Goal: Find contact information: Find contact information

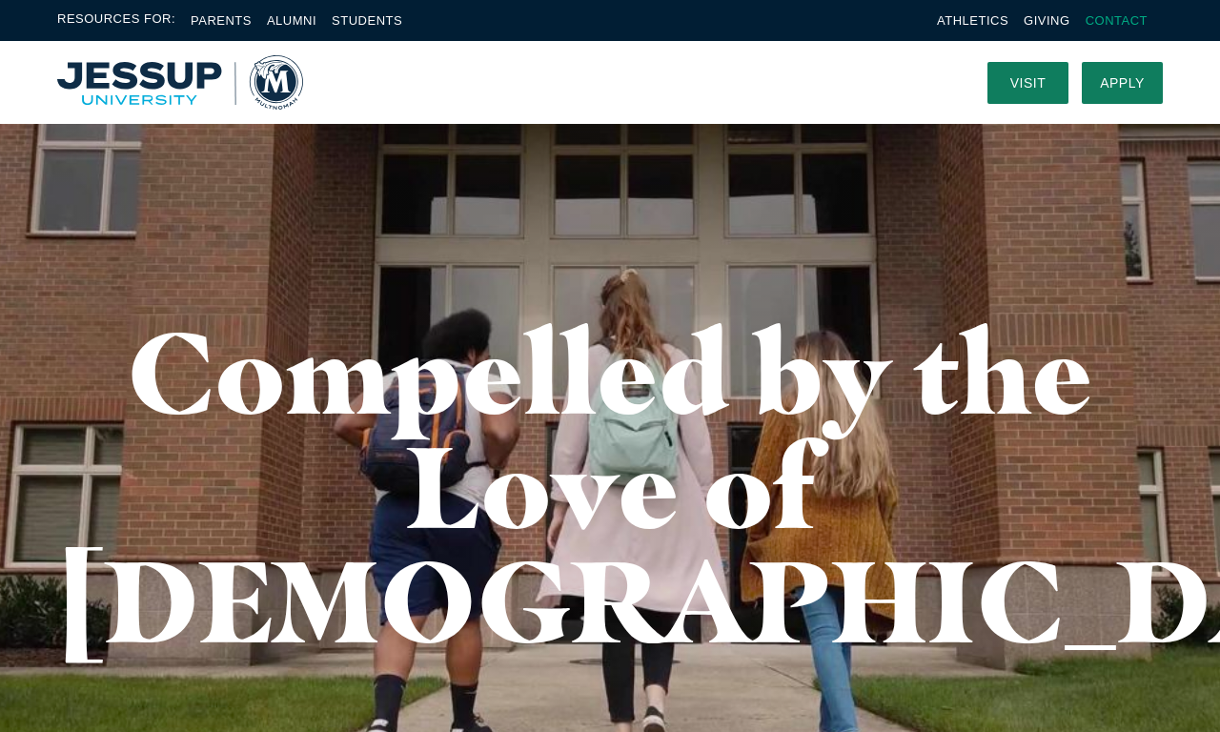
click at [1116, 20] on link "Contact" at bounding box center [1117, 20] width 62 height 14
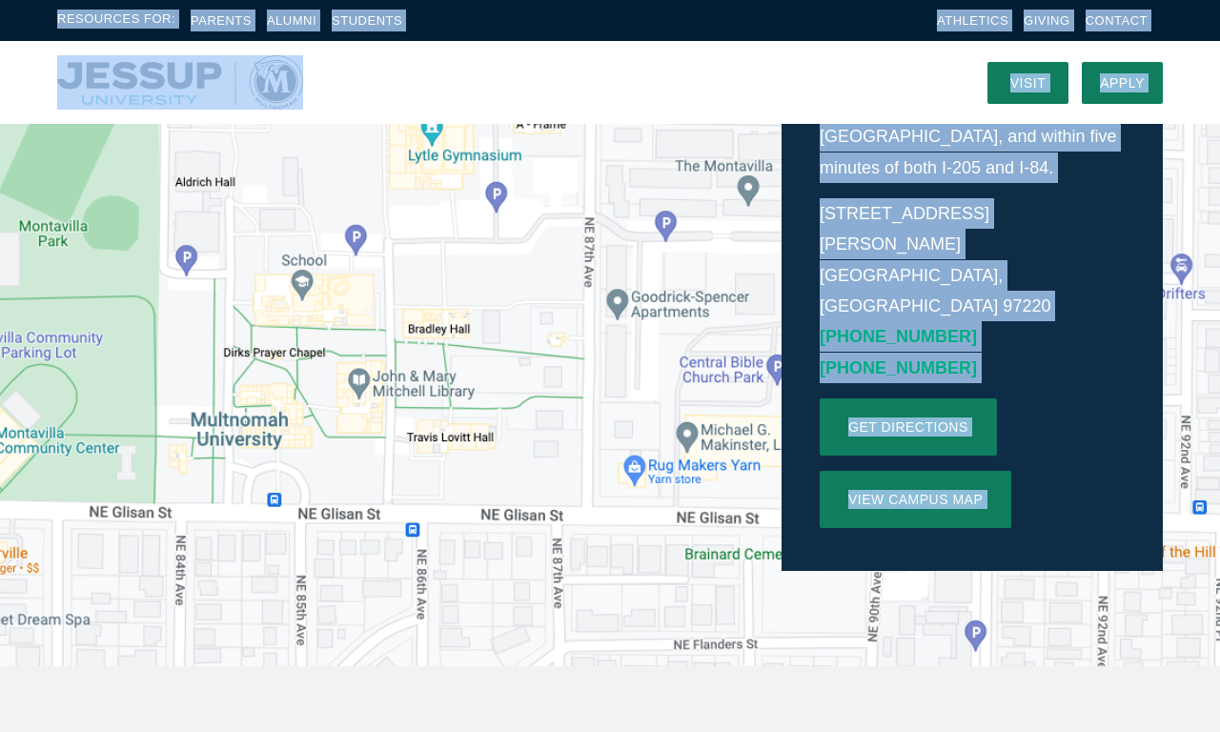
scroll to position [641, 0]
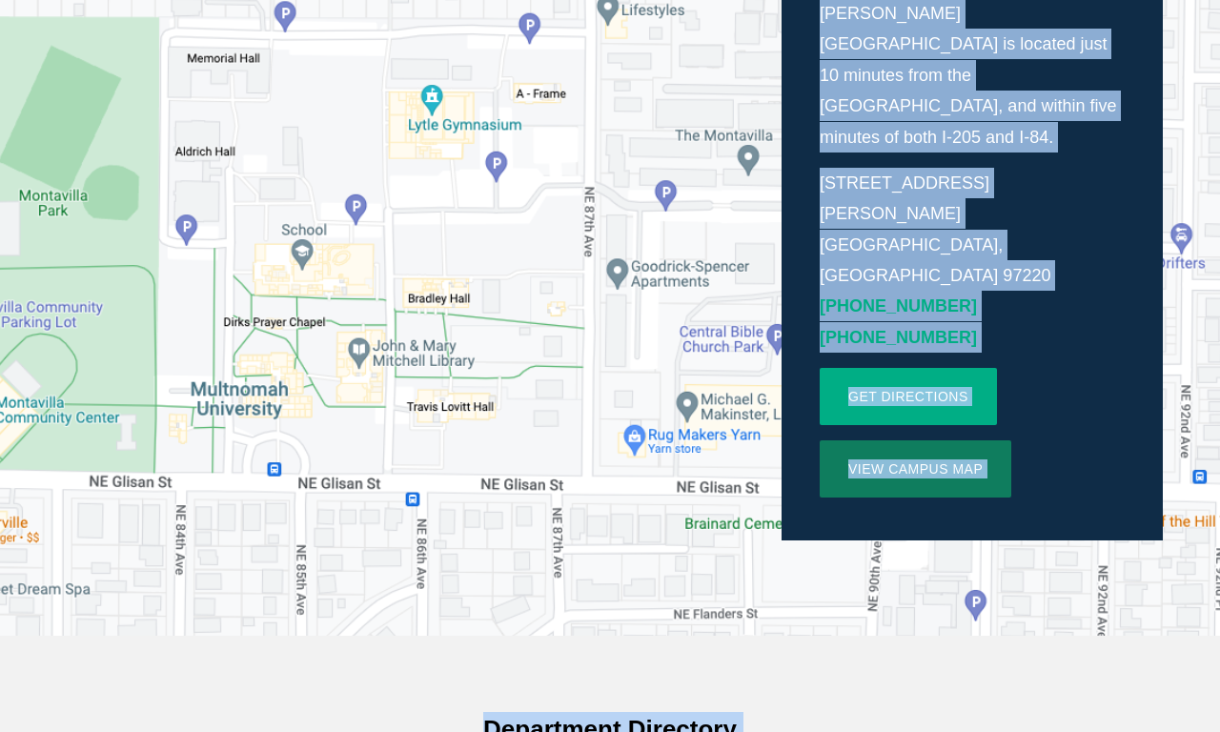
click at [908, 368] on link "Get directions" at bounding box center [908, 396] width 177 height 57
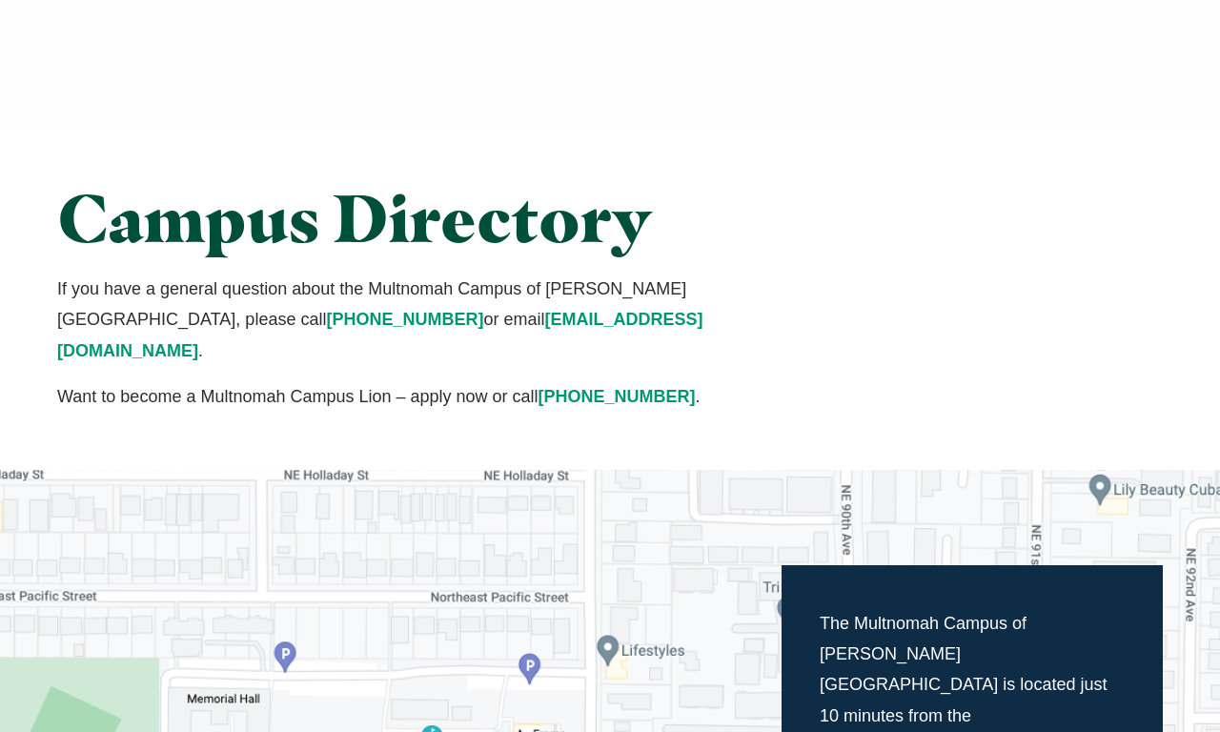
scroll to position [641, 0]
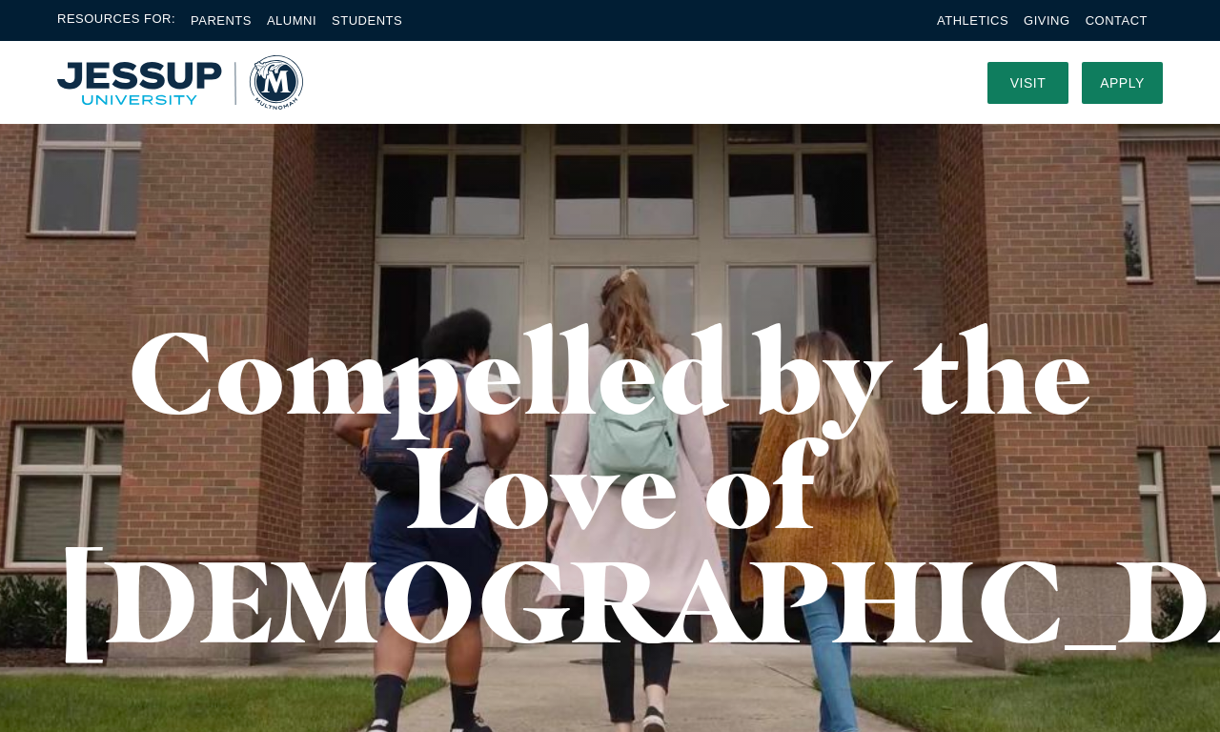
click at [1116, 20] on link "Contact" at bounding box center [1117, 20] width 62 height 14
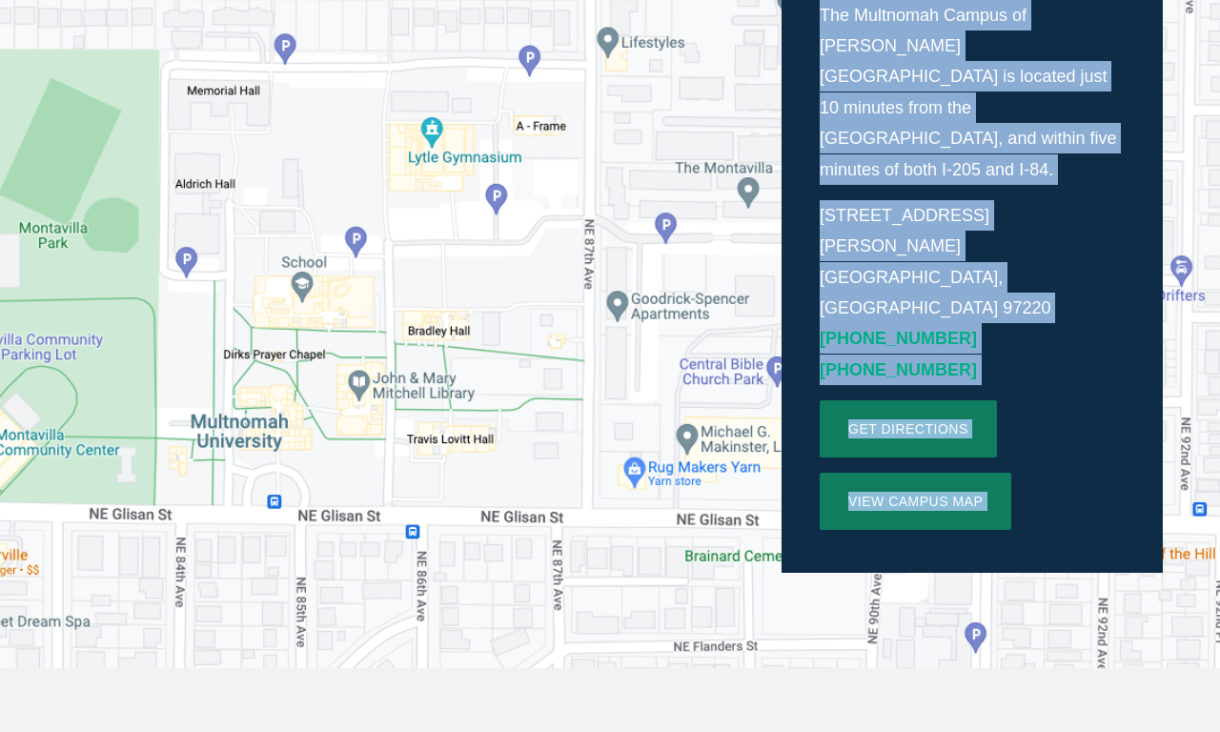
scroll to position [641, 0]
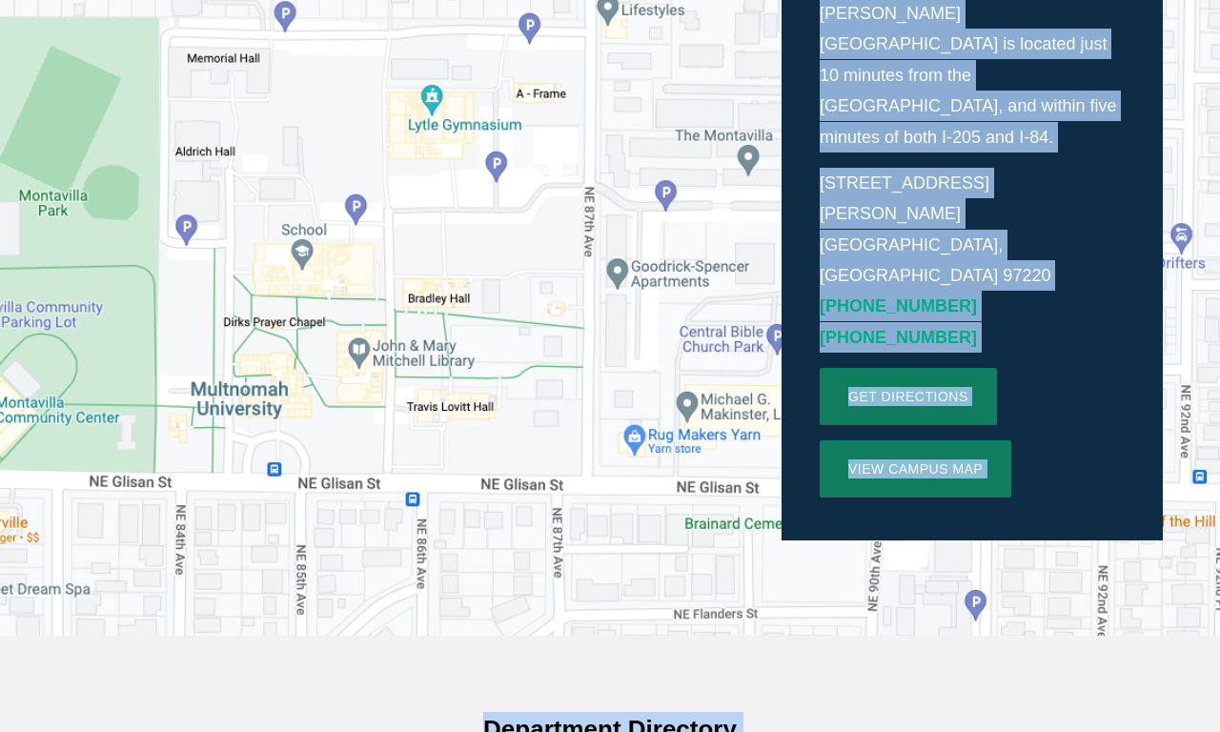
click at [908, 368] on link "Get directions" at bounding box center [908, 396] width 177 height 57
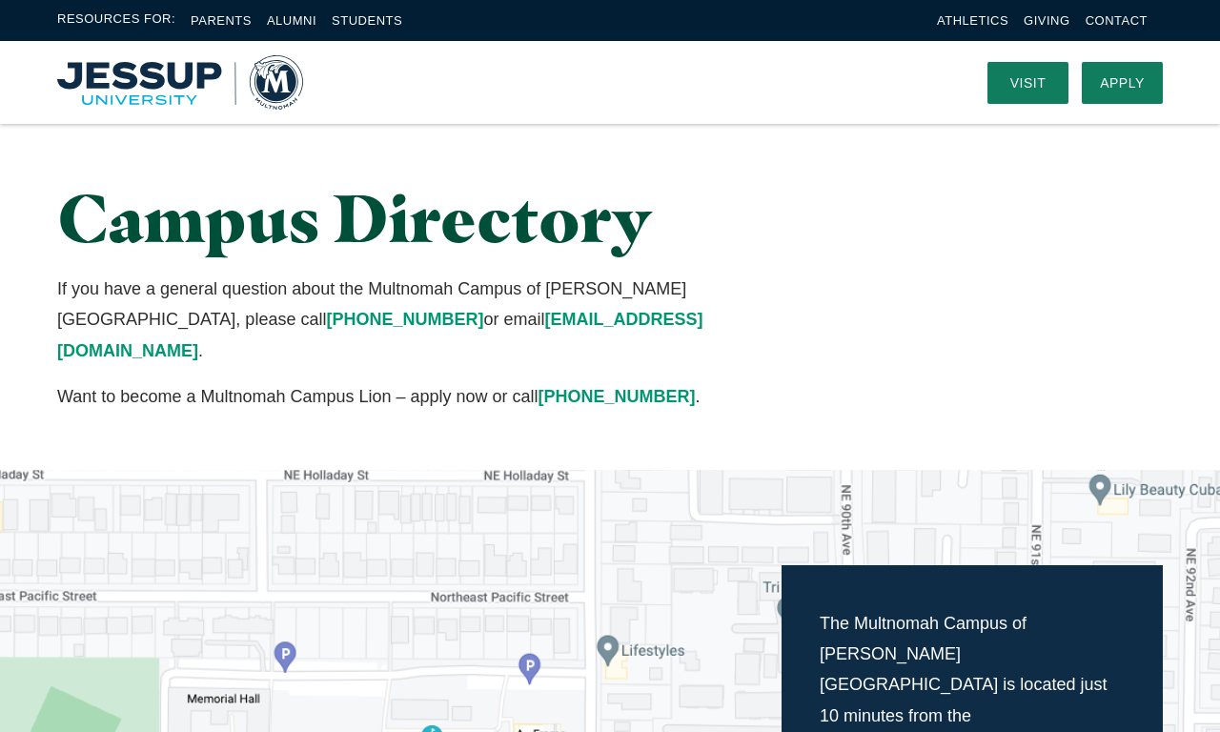
scroll to position [641, 0]
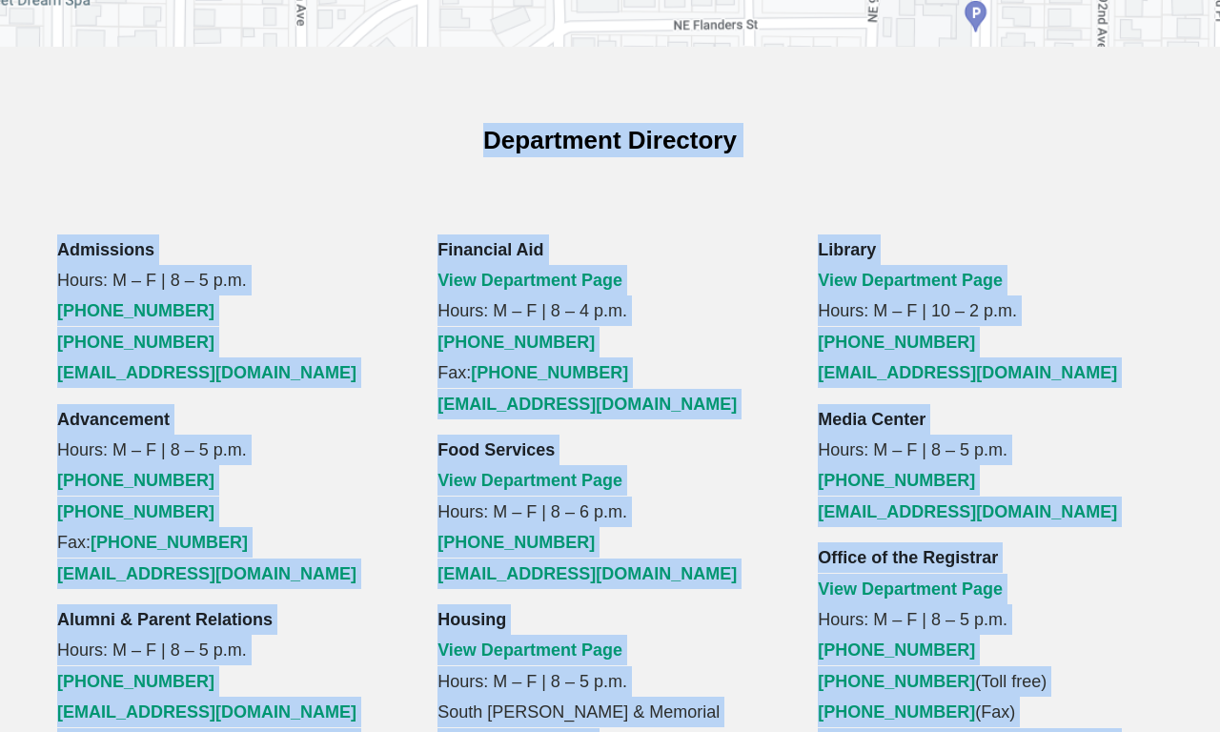
scroll to position [1281, 0]
